Goal: Information Seeking & Learning: Learn about a topic

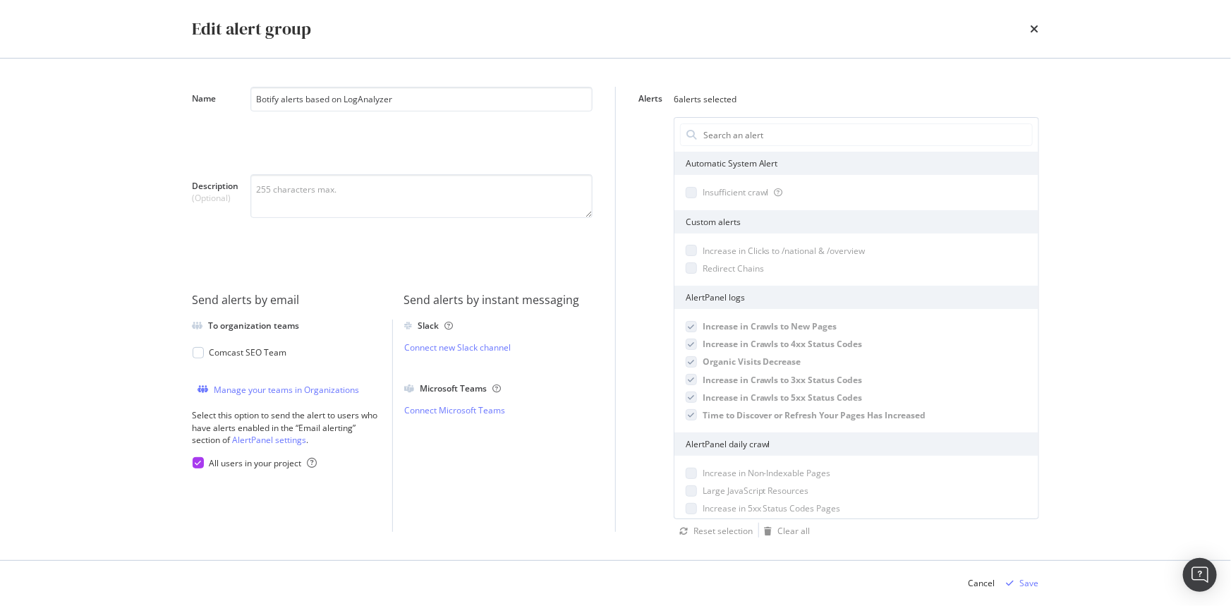
click at [1034, 25] on icon "times" at bounding box center [1035, 28] width 8 height 11
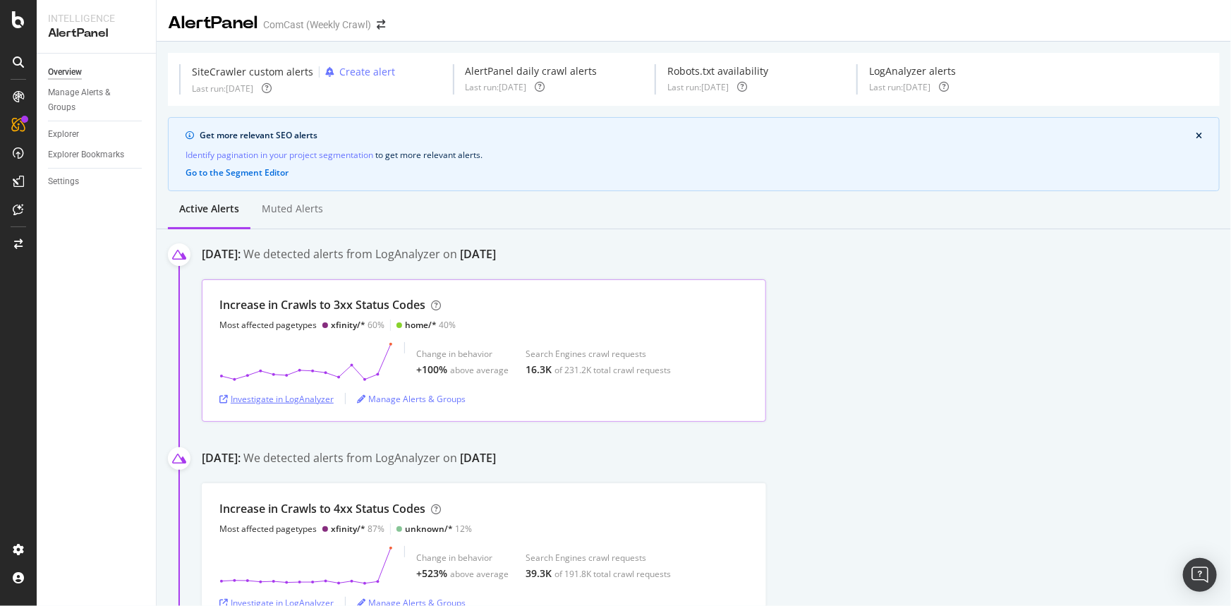
click at [268, 397] on div "Investigate in LogAnalyzer" at bounding box center [276, 399] width 114 height 12
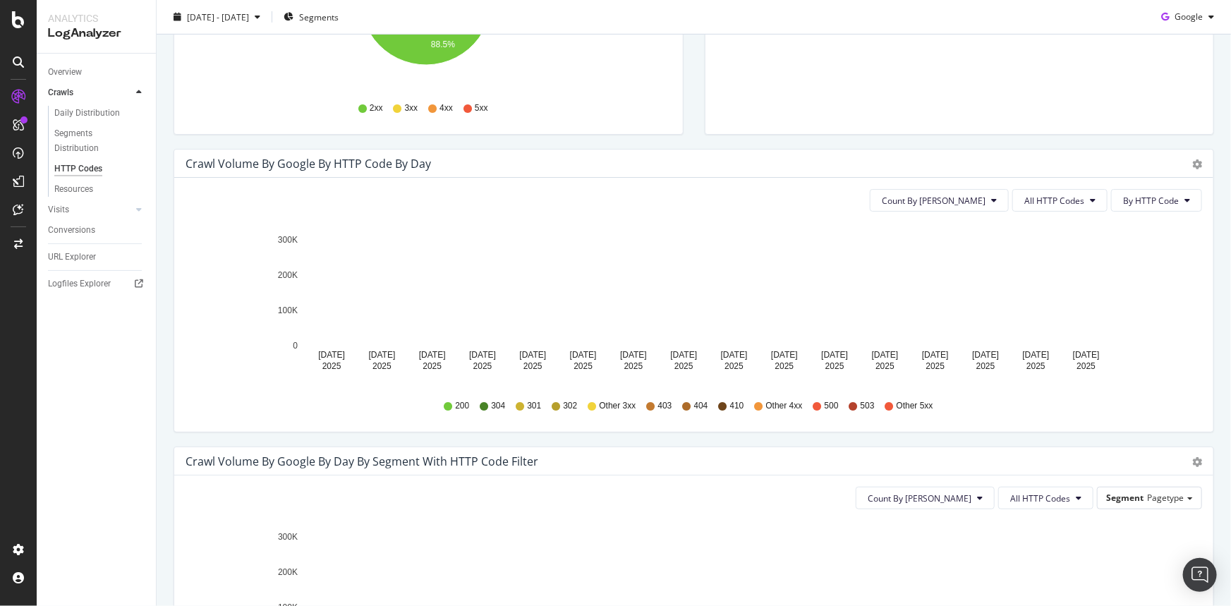
scroll to position [339, 0]
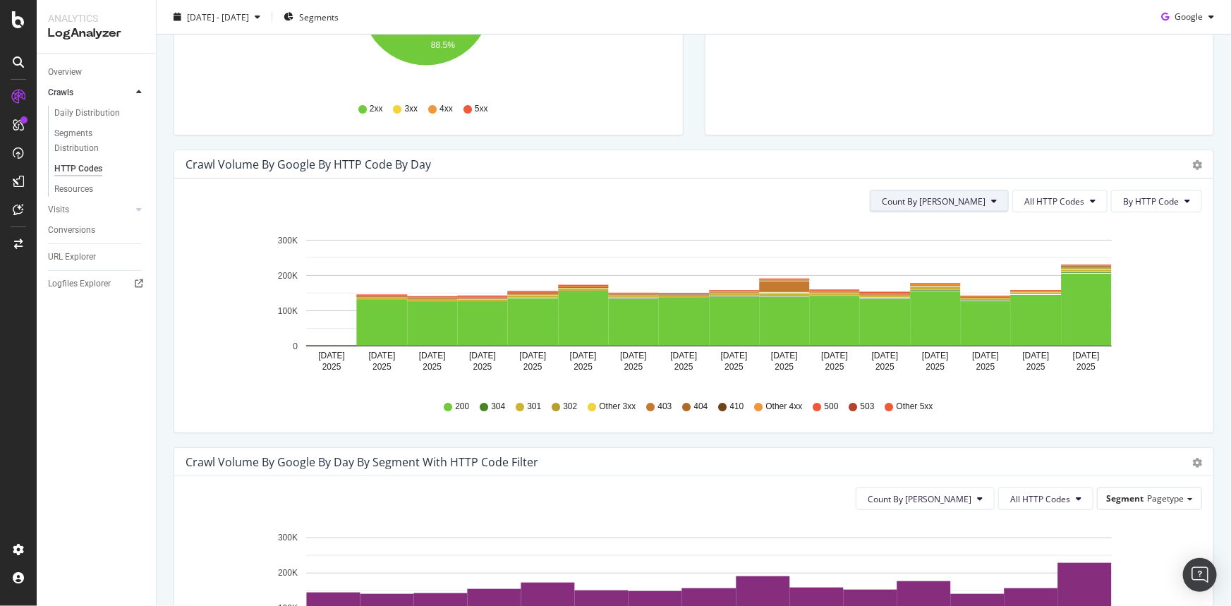
click at [976, 207] on button "Count By [PERSON_NAME]" at bounding box center [939, 201] width 139 height 23
click at [1046, 200] on span "All HTTP Codes" at bounding box center [1054, 201] width 60 height 12
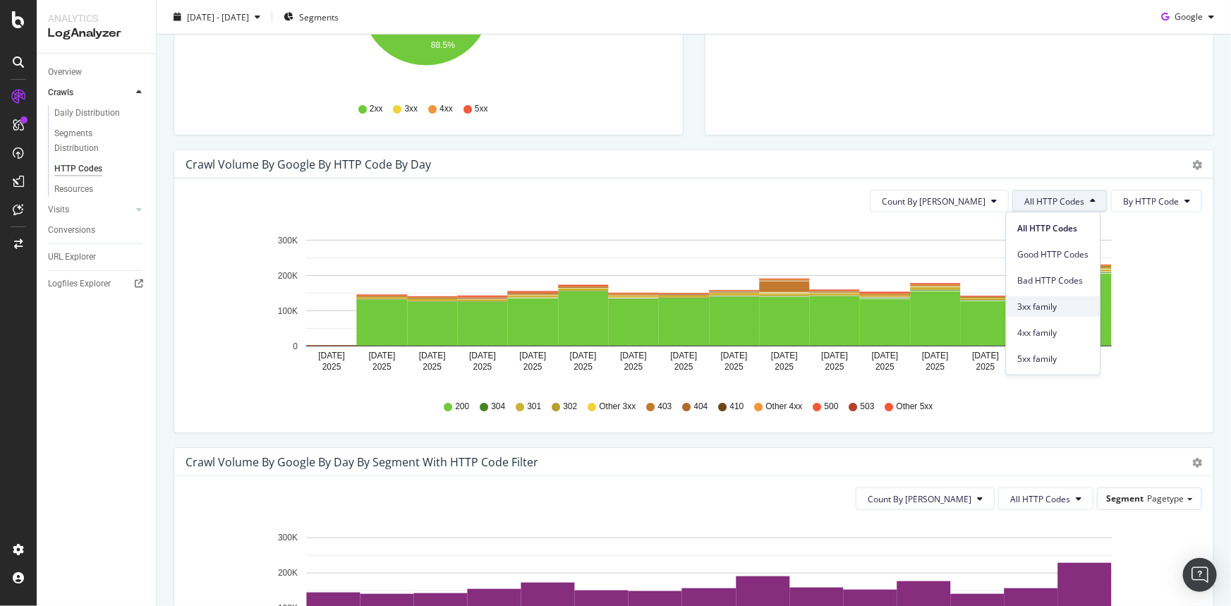
click at [1060, 304] on span "3xx family" at bounding box center [1052, 307] width 71 height 13
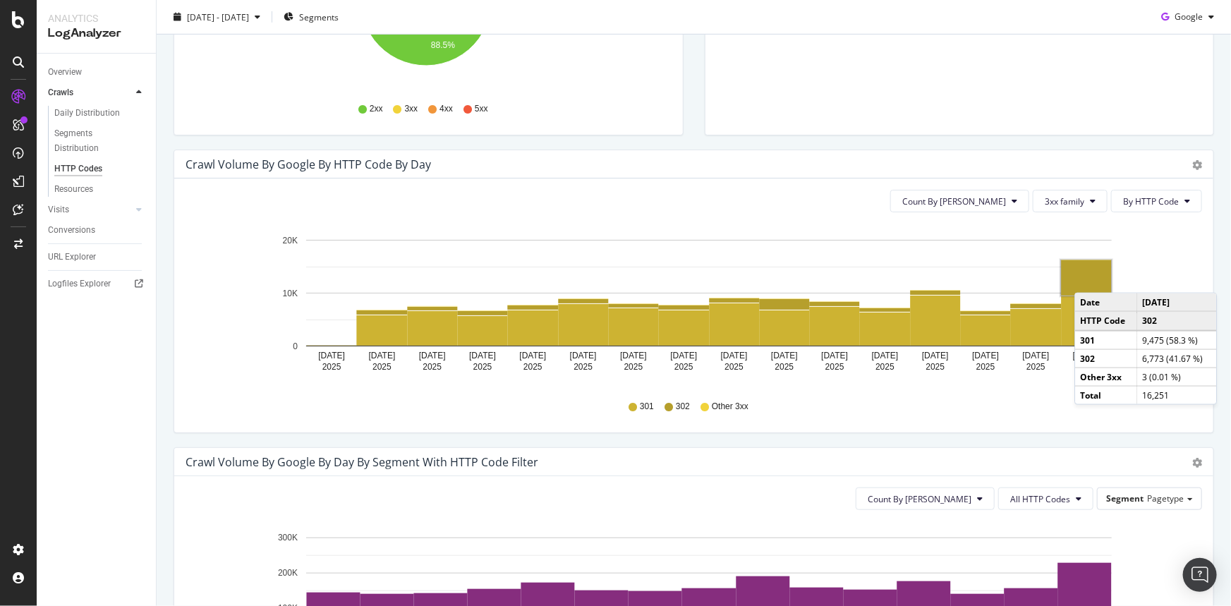
click at [1089, 278] on rect "A chart." at bounding box center [1087, 277] width 50 height 35
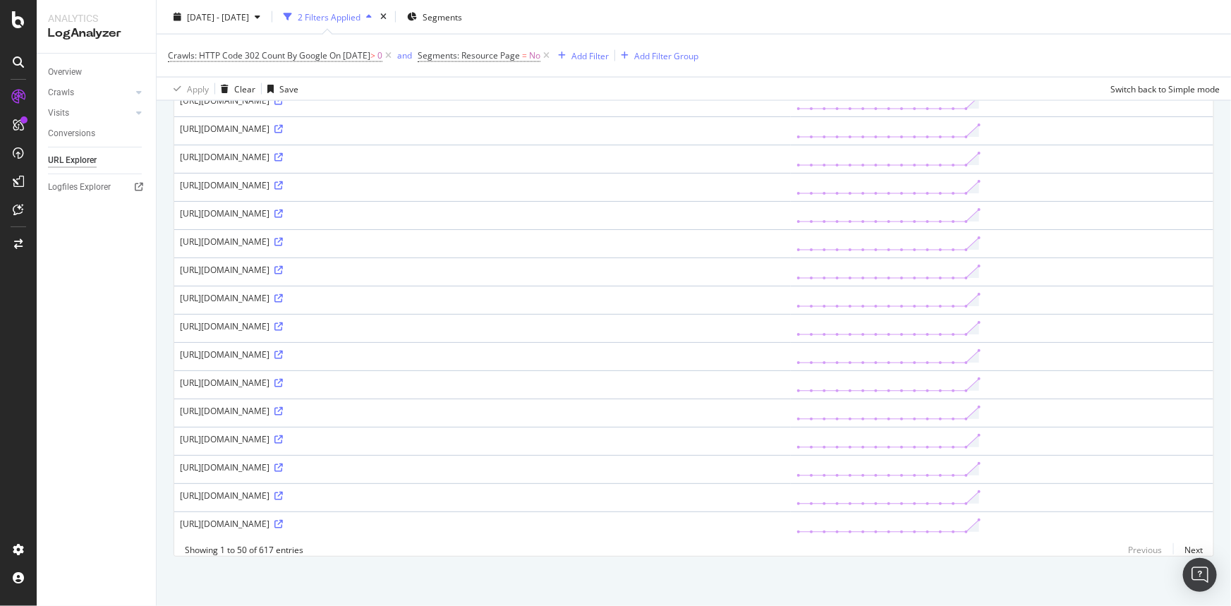
scroll to position [1230, 0]
